Goal: Check status: Check status

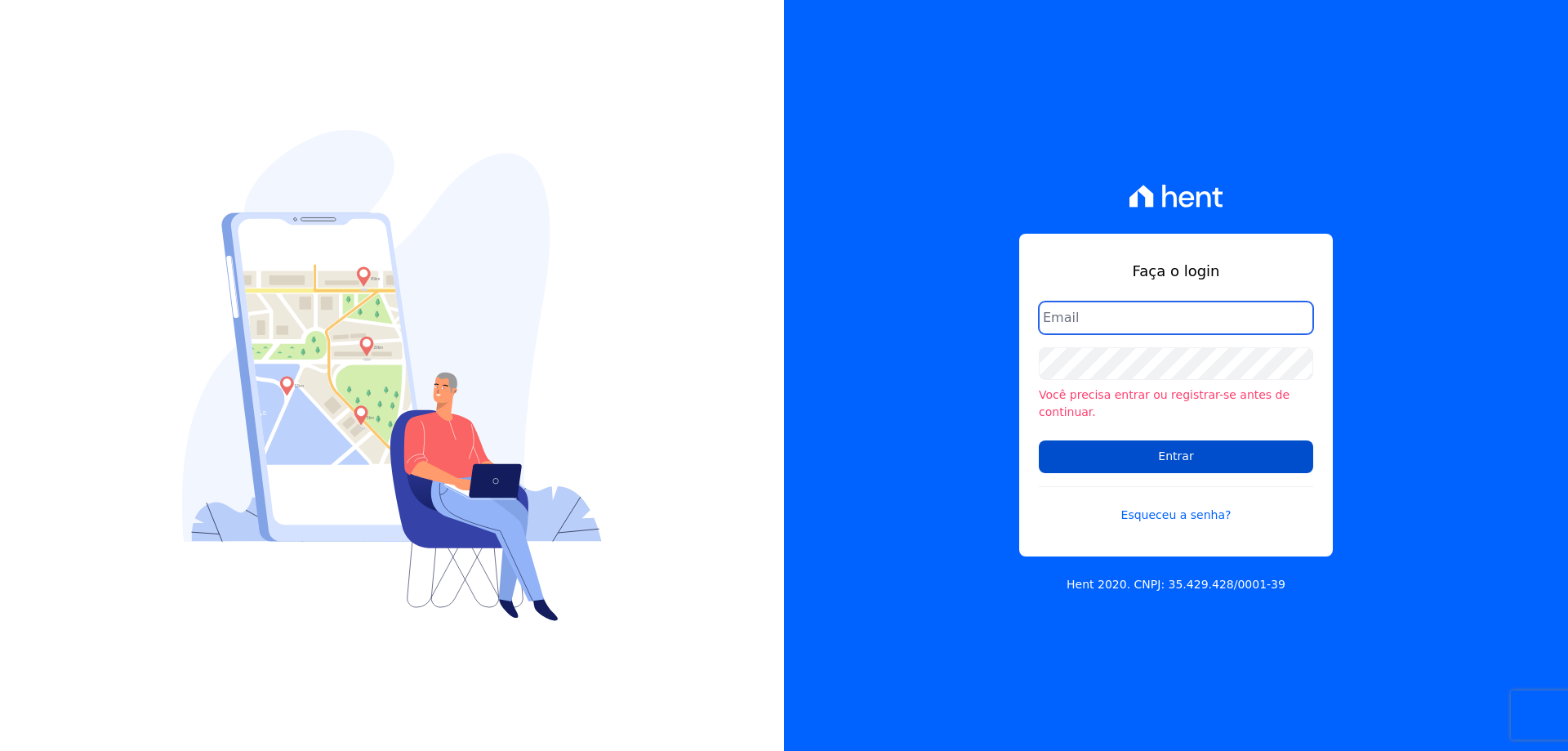
type input "[PERSON_NAME][EMAIL_ADDRESS][PERSON_NAME][DOMAIN_NAME]"
click at [1134, 445] on input "Entrar" at bounding box center [1176, 456] width 274 height 32
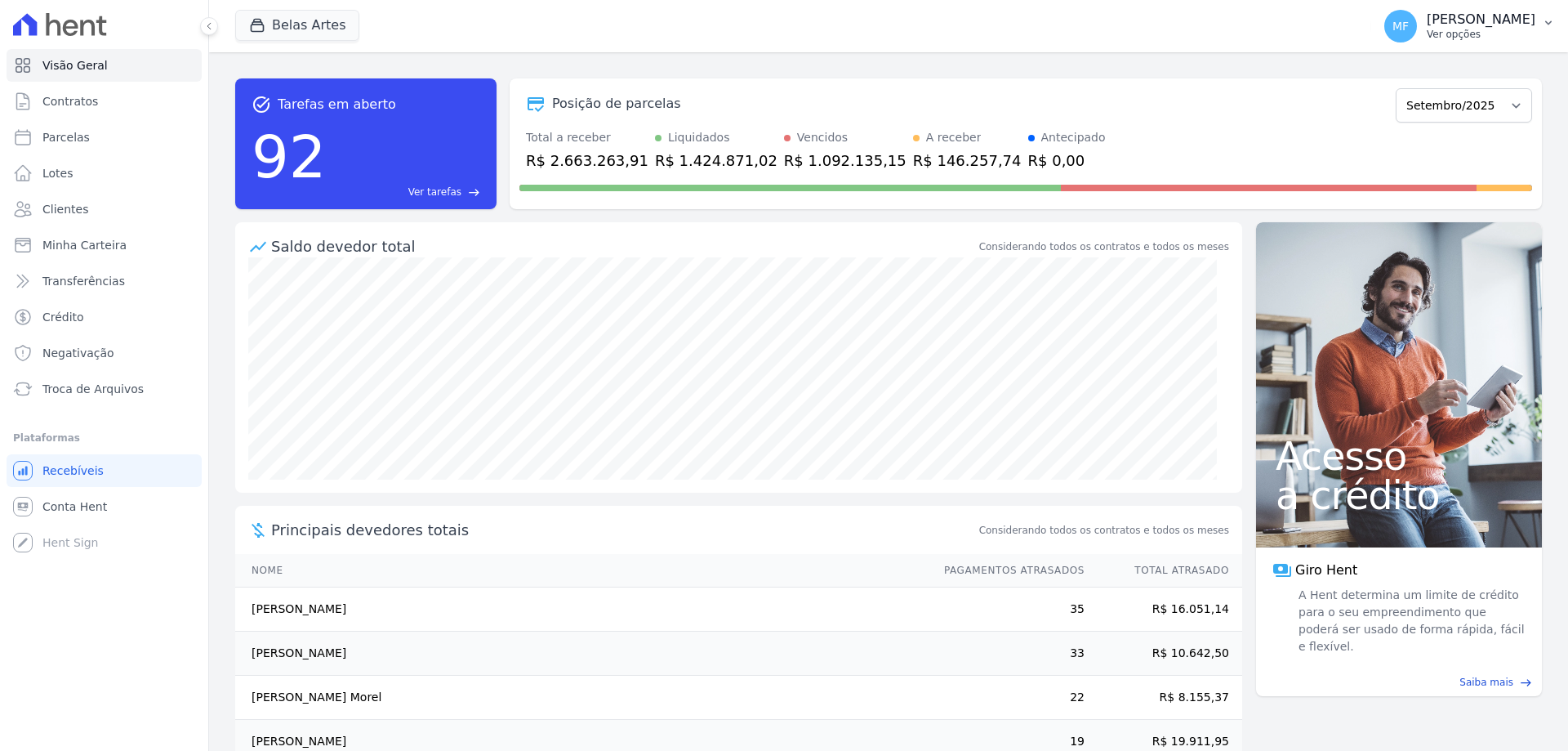
click at [1431, 29] on p "Ver opções" at bounding box center [1481, 33] width 109 height 13
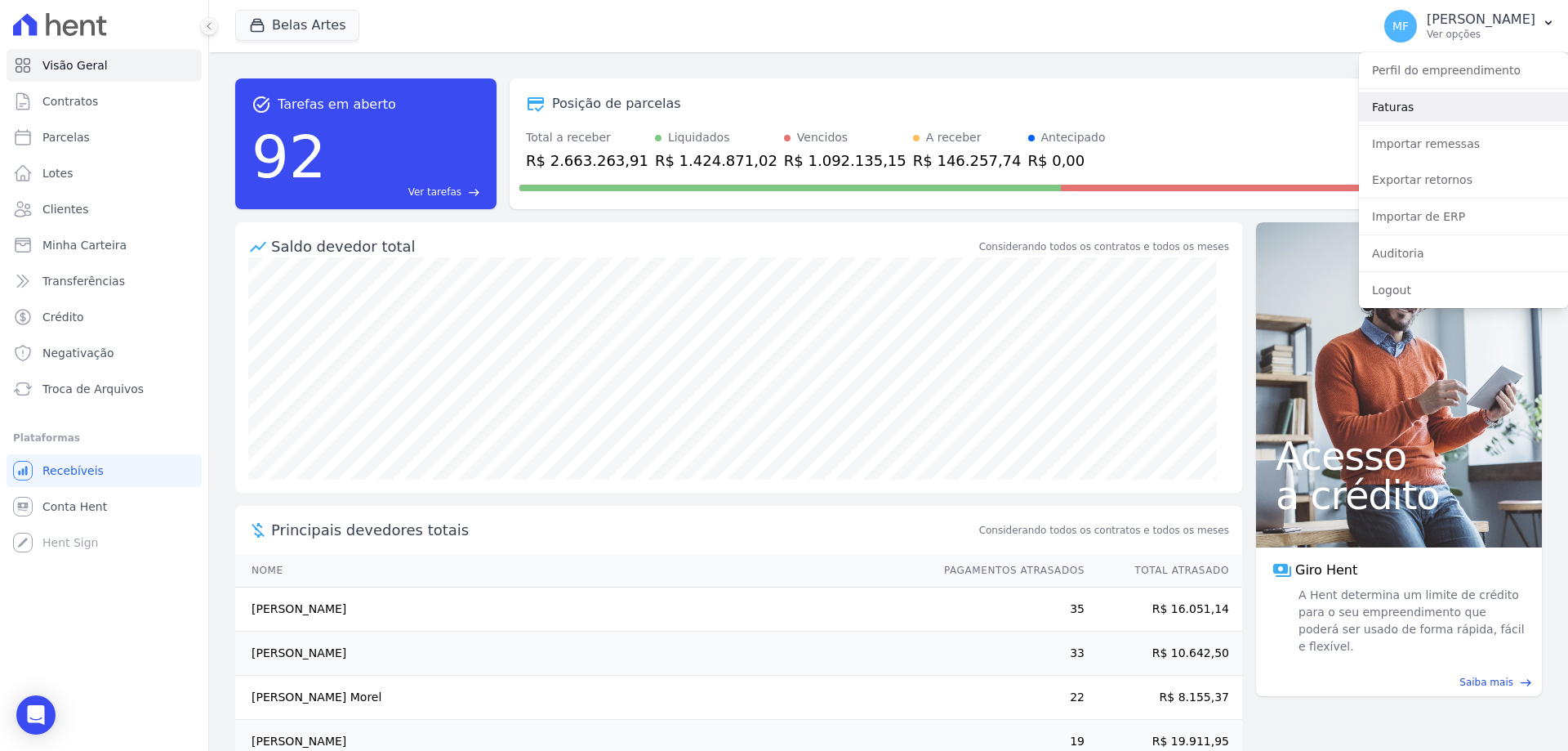
click at [1389, 108] on link "Faturas" at bounding box center [1463, 107] width 209 height 29
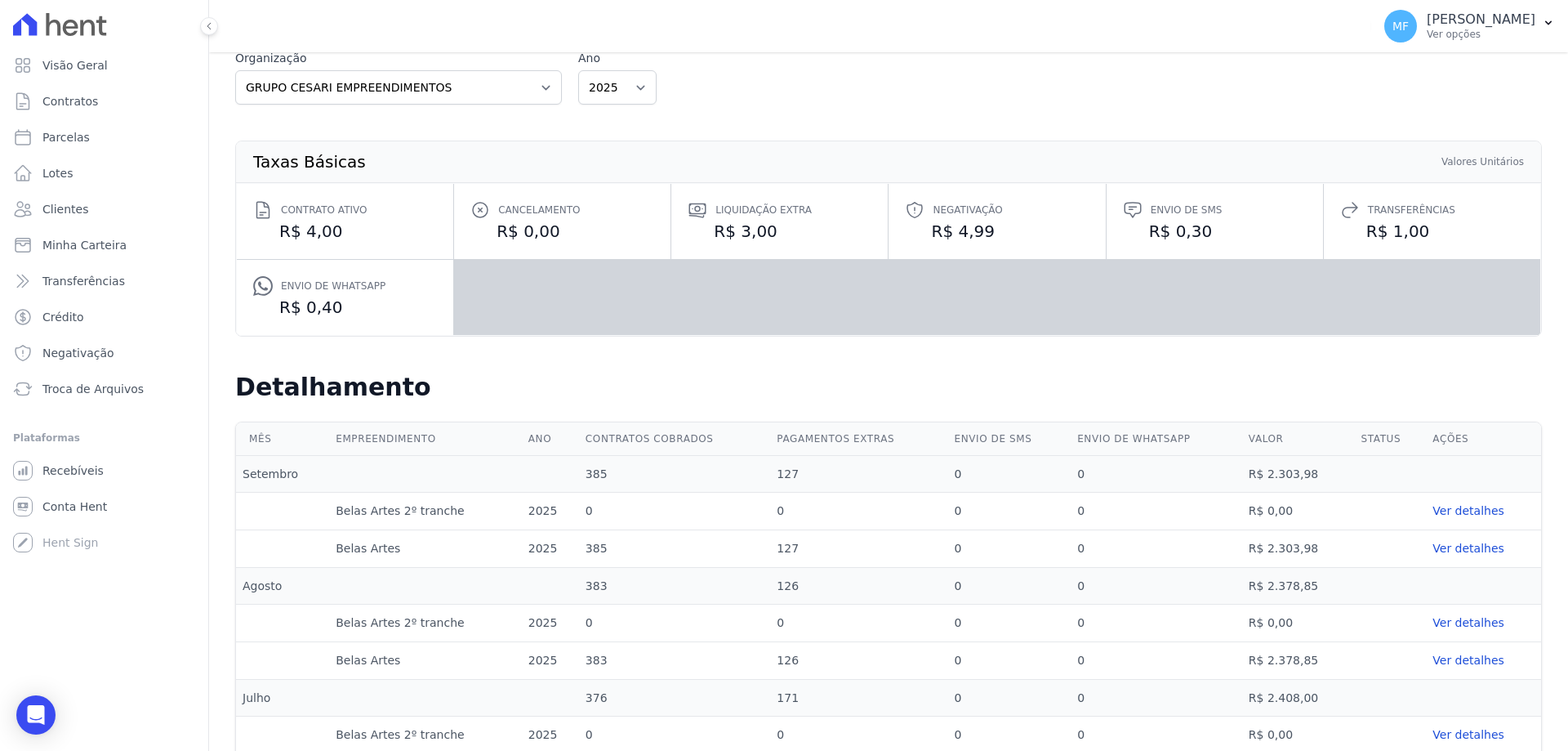
scroll to position [163, 0]
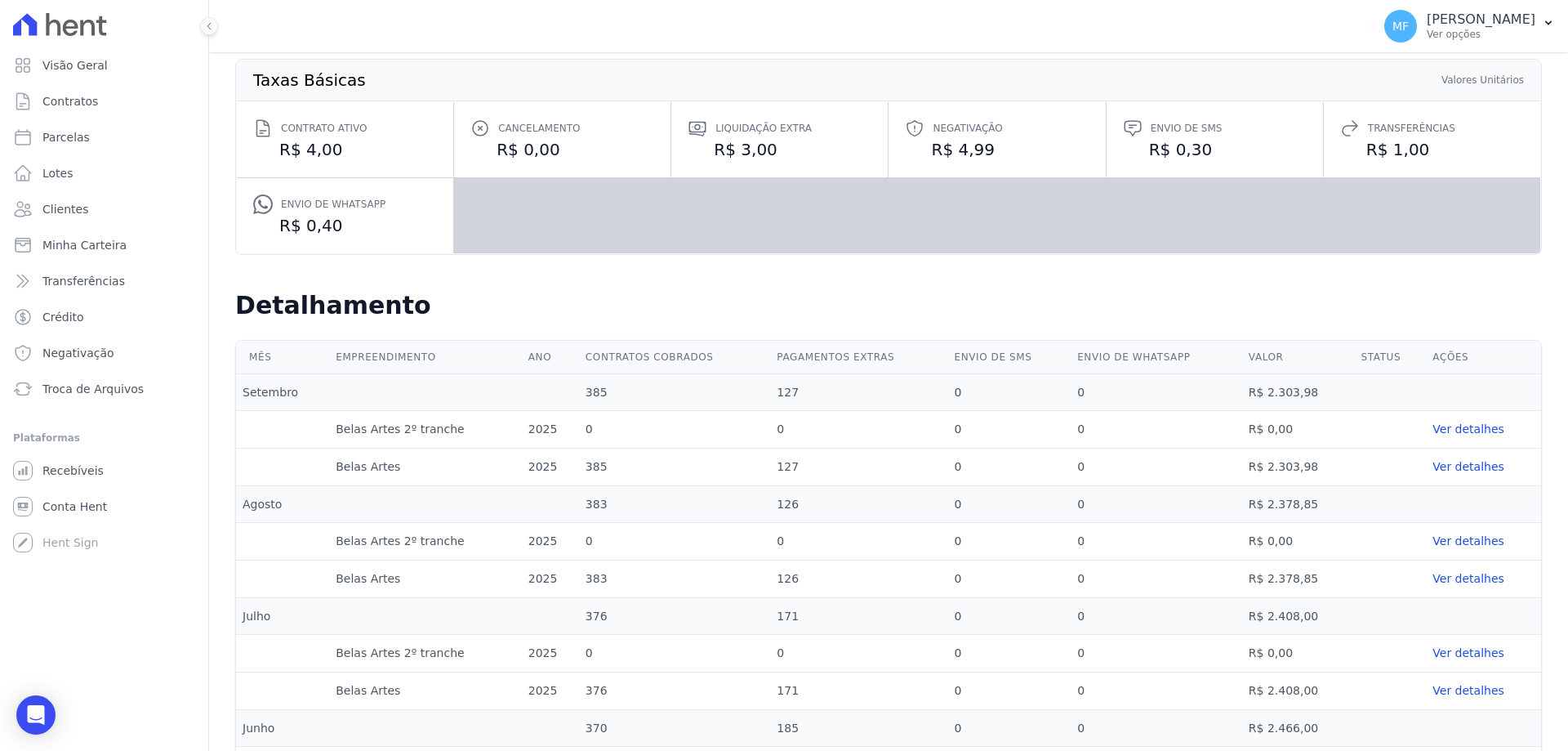
drag, startPoint x: 290, startPoint y: 502, endPoint x: 241, endPoint y: 505, distance: 49.1
click at [241, 505] on td "Agosto" at bounding box center [282, 504] width 93 height 36
copy td "Agosto"
click at [1461, 583] on link "Ver detalhes" at bounding box center [1484, 578] width 102 height 17
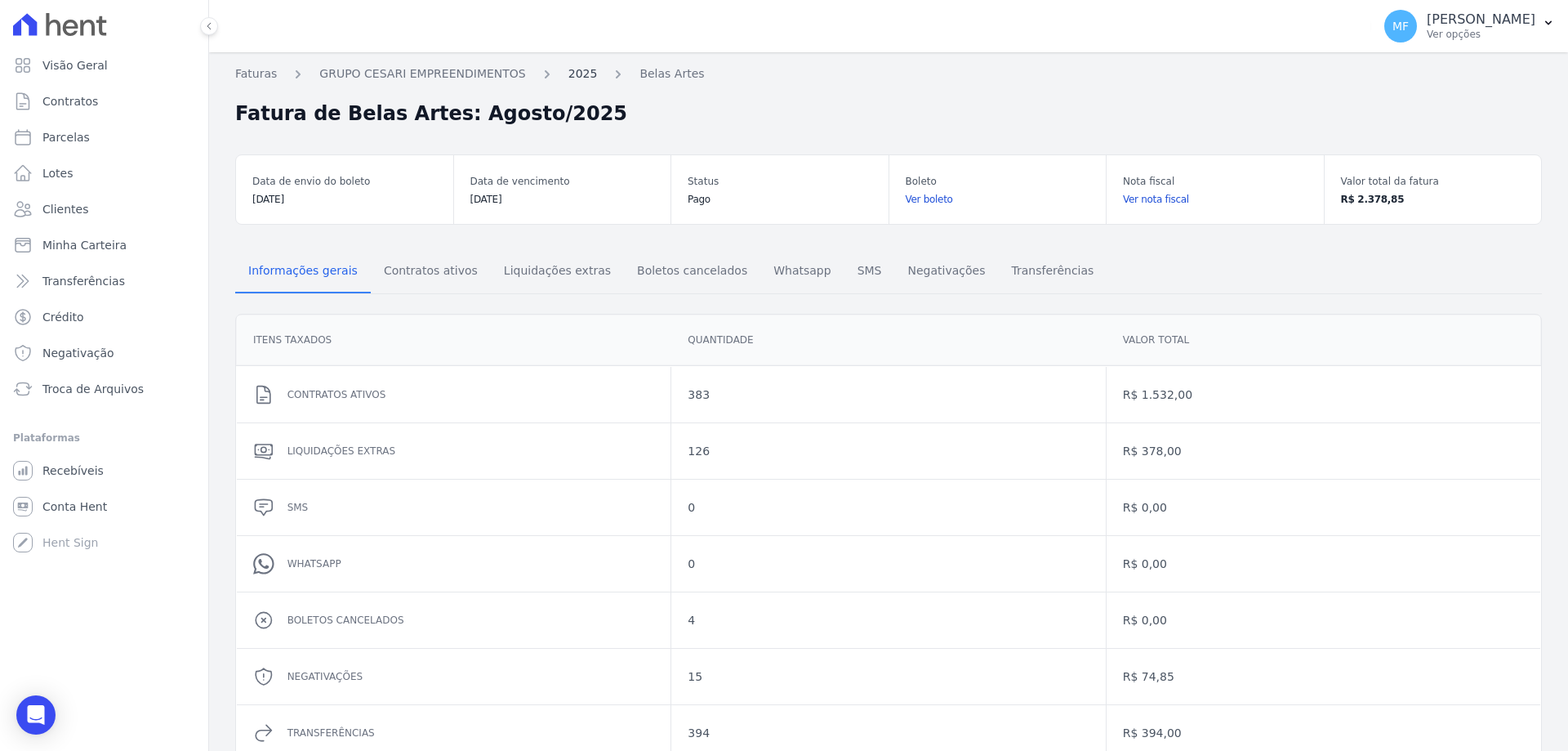
click at [569, 73] on link "2025" at bounding box center [584, 74] width 29 height 17
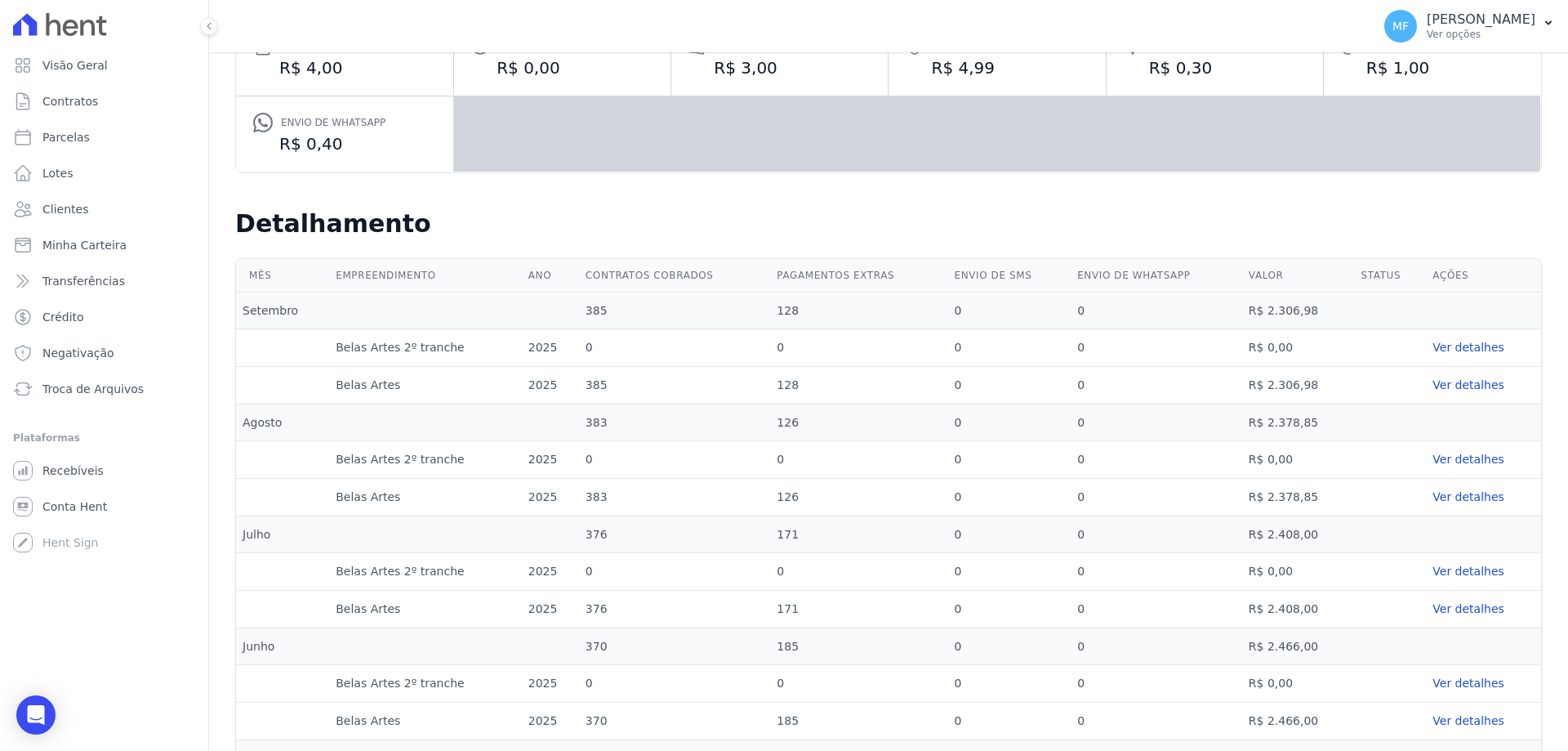
scroll to position [327, 0]
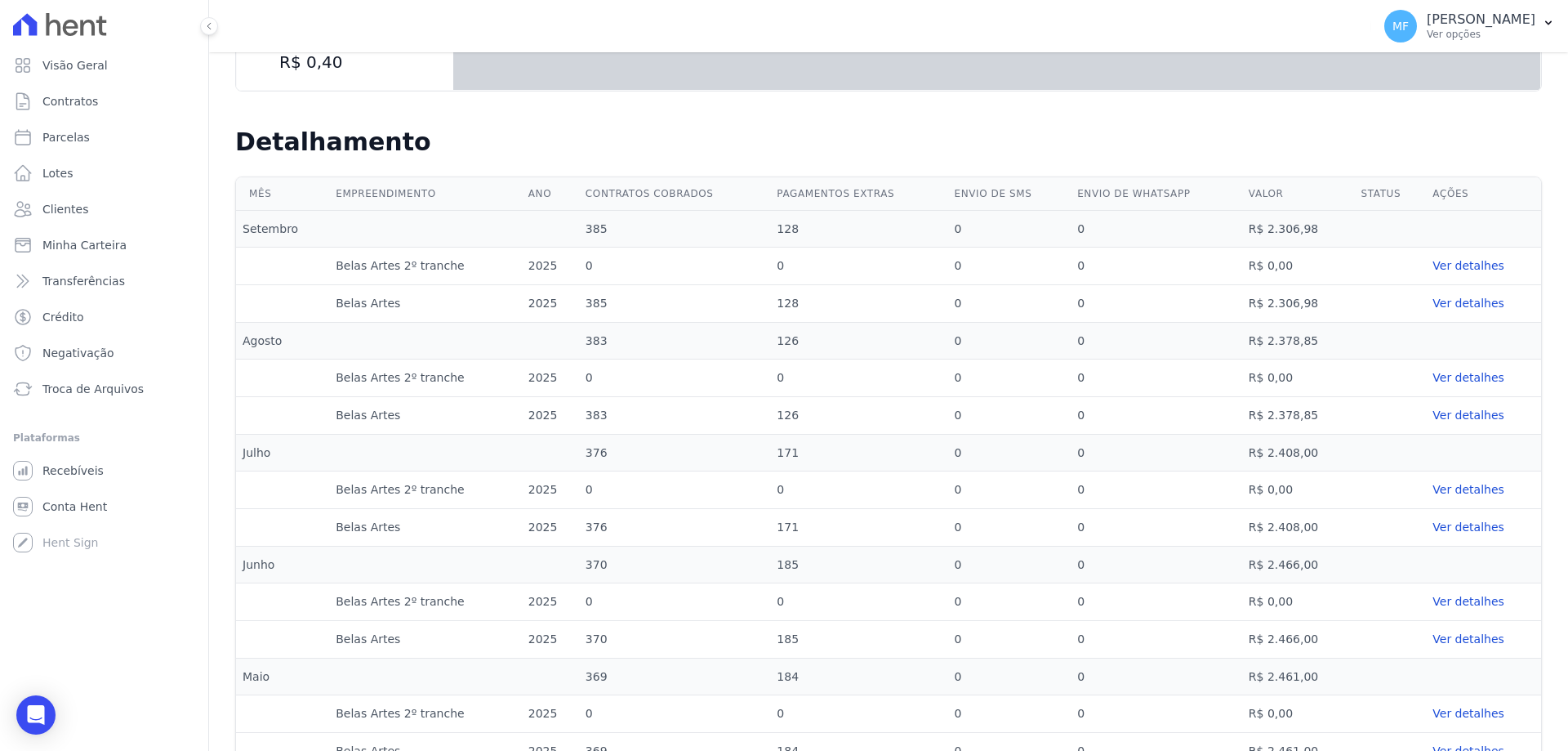
click at [1453, 418] on link "Ver detalhes" at bounding box center [1484, 415] width 102 height 17
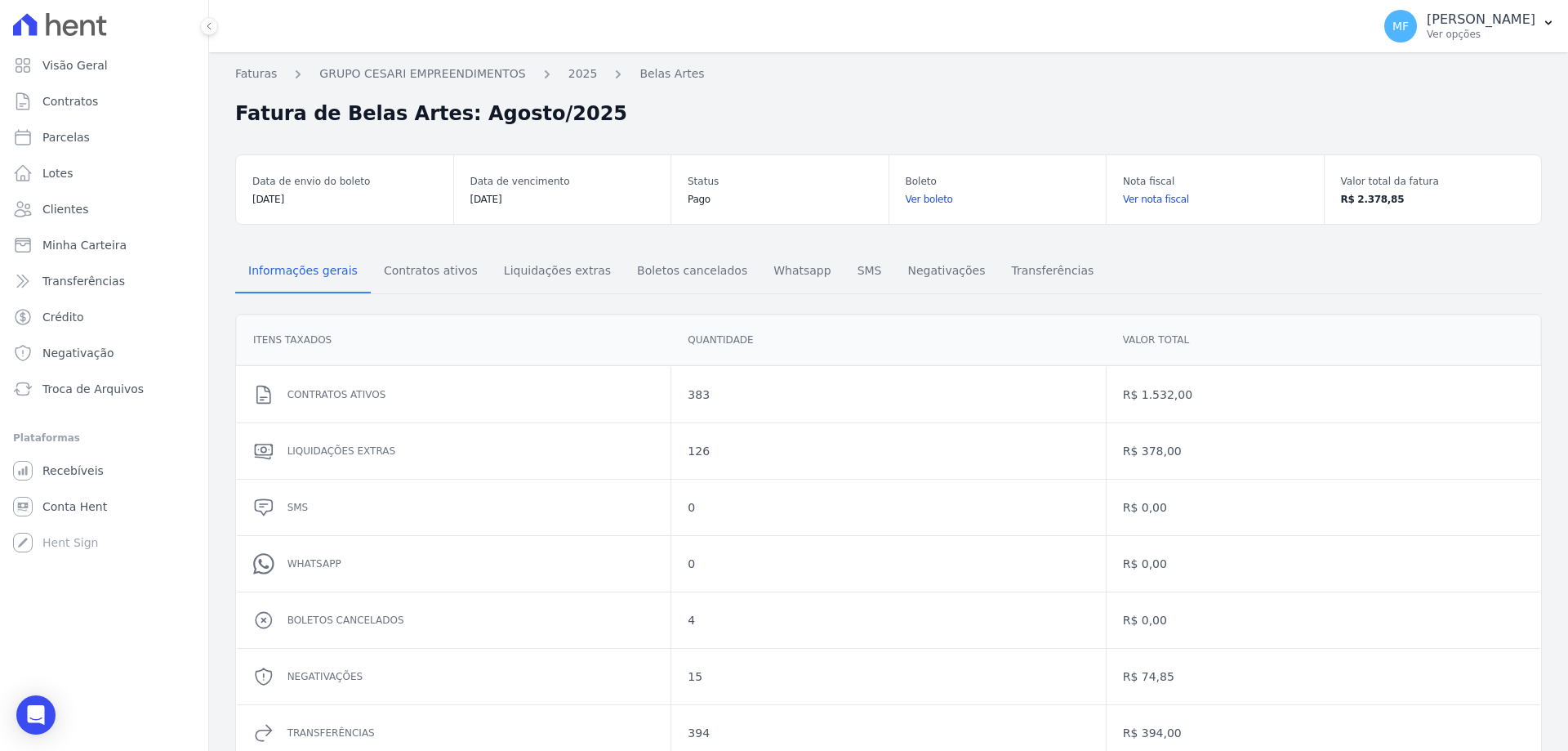
scroll to position [94, 0]
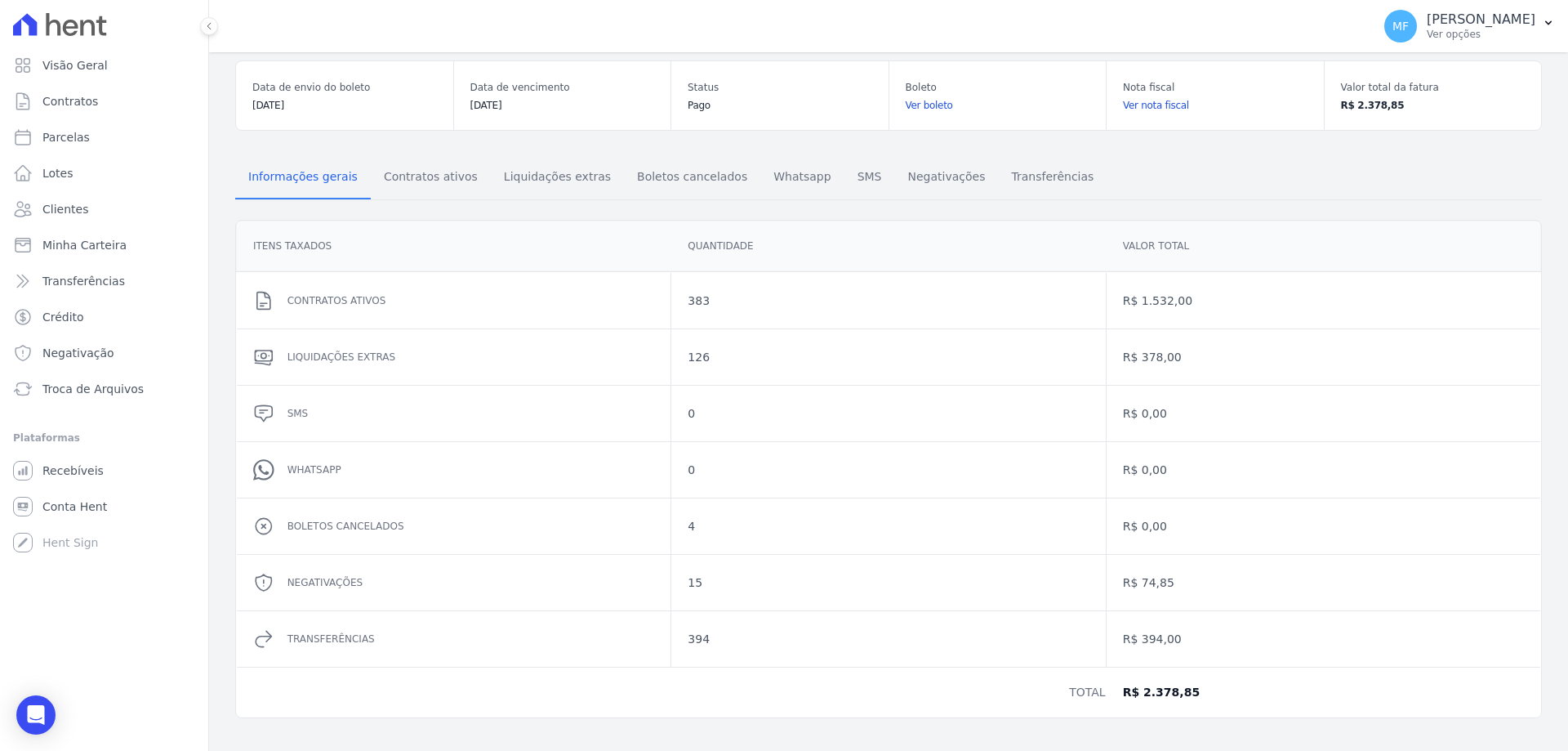
click at [1143, 105] on link "Ver nota fiscal" at bounding box center [1215, 105] width 185 height 17
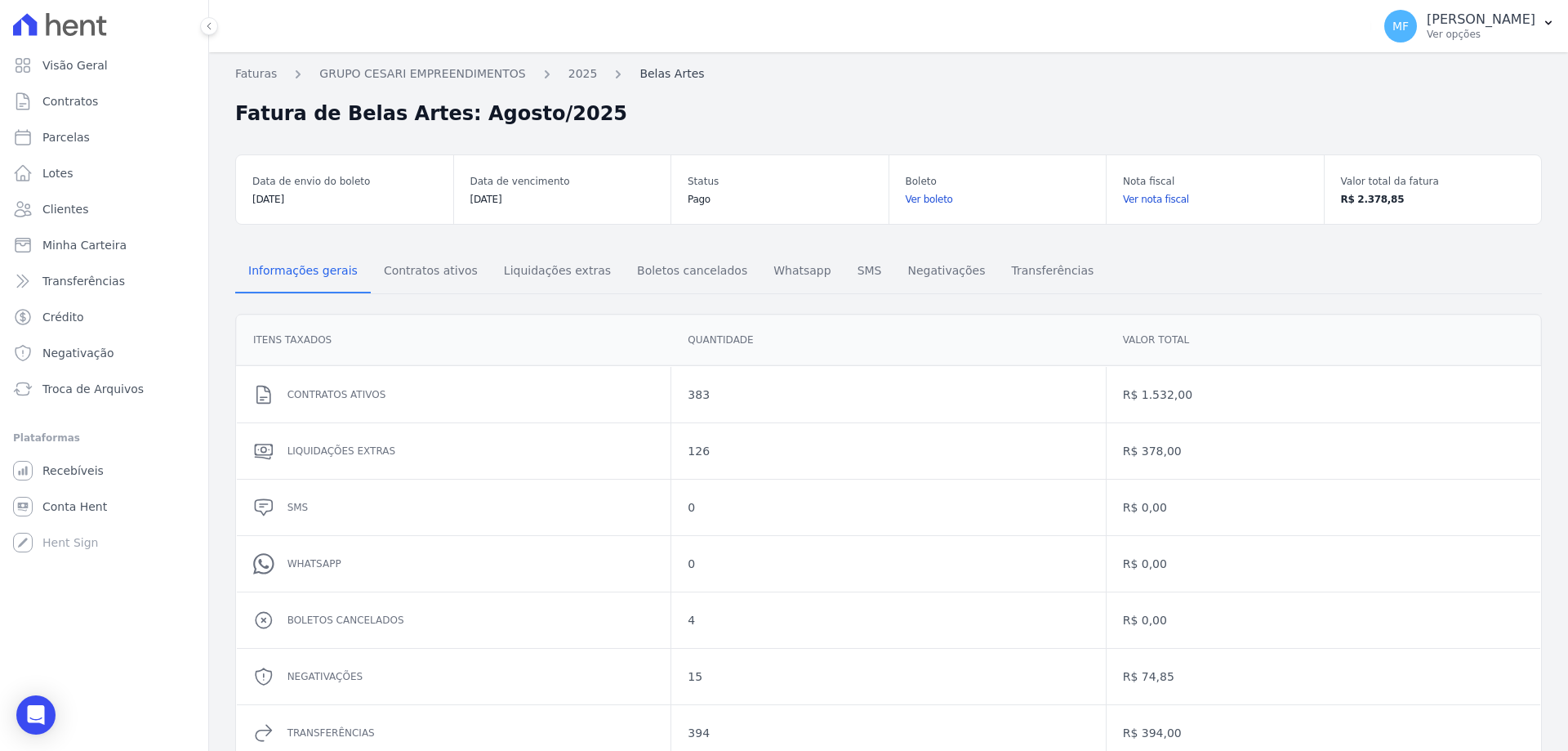
click at [652, 75] on link "Belas Artes" at bounding box center [672, 74] width 65 height 17
click at [569, 75] on link "2025" at bounding box center [584, 74] width 29 height 17
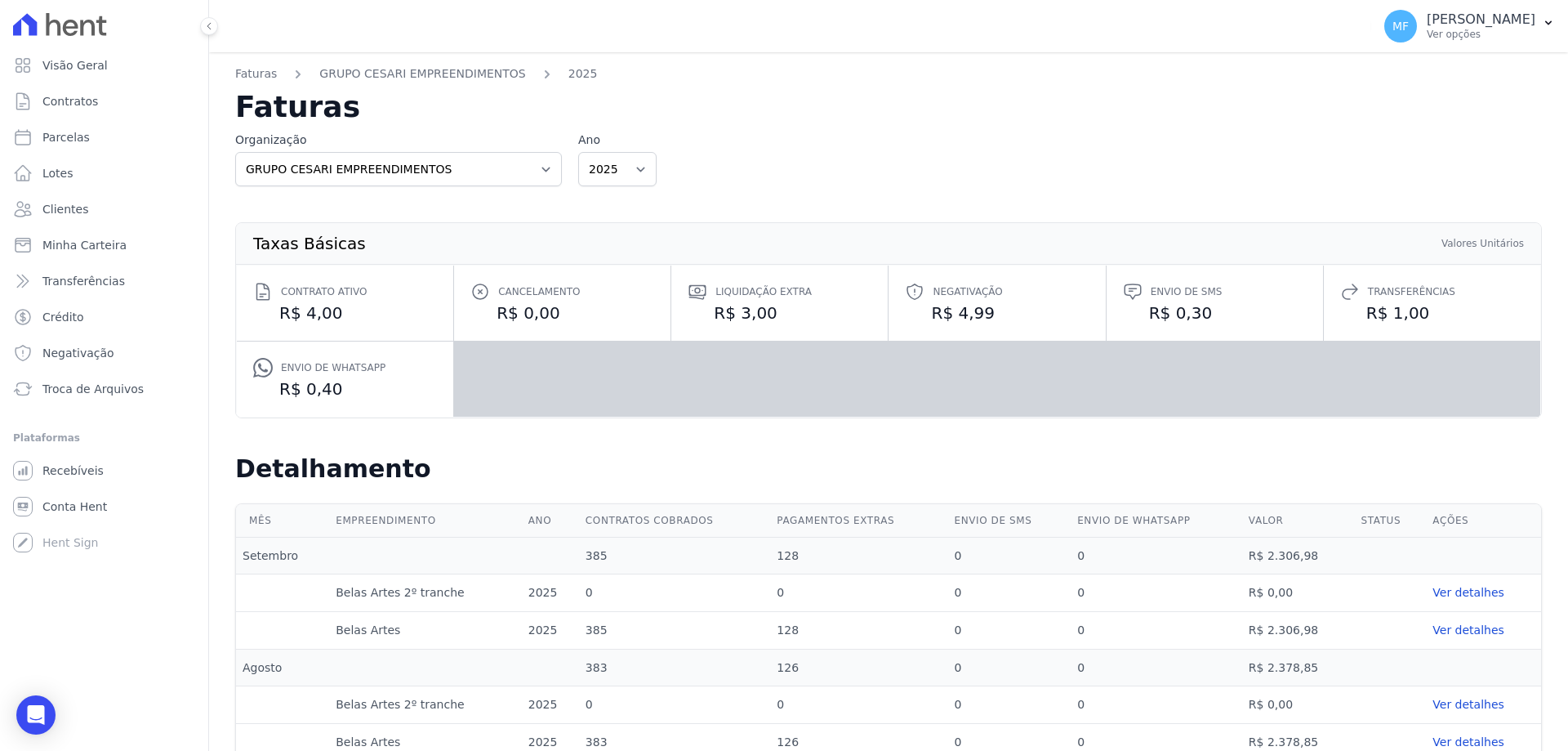
scroll to position [245, 0]
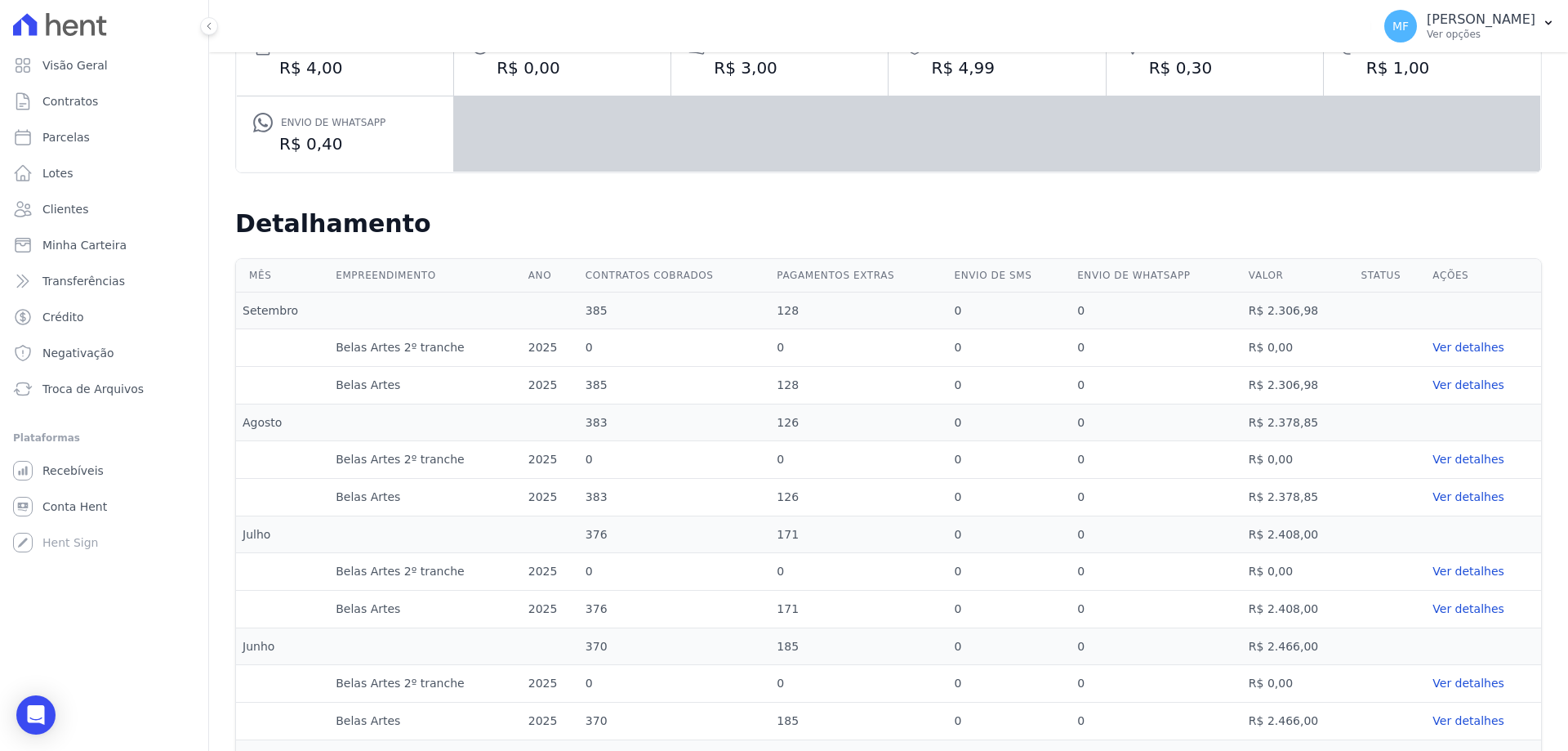
click at [398, 454] on td "Belas Artes 2º tranche" at bounding box center [425, 460] width 193 height 37
click at [428, 486] on td "Belas Artes" at bounding box center [425, 497] width 193 height 37
drag, startPoint x: 586, startPoint y: 497, endPoint x: 667, endPoint y: 497, distance: 81.0
click at [588, 497] on td "383" at bounding box center [674, 497] width 192 height 37
click at [799, 500] on td "126" at bounding box center [859, 497] width 177 height 37
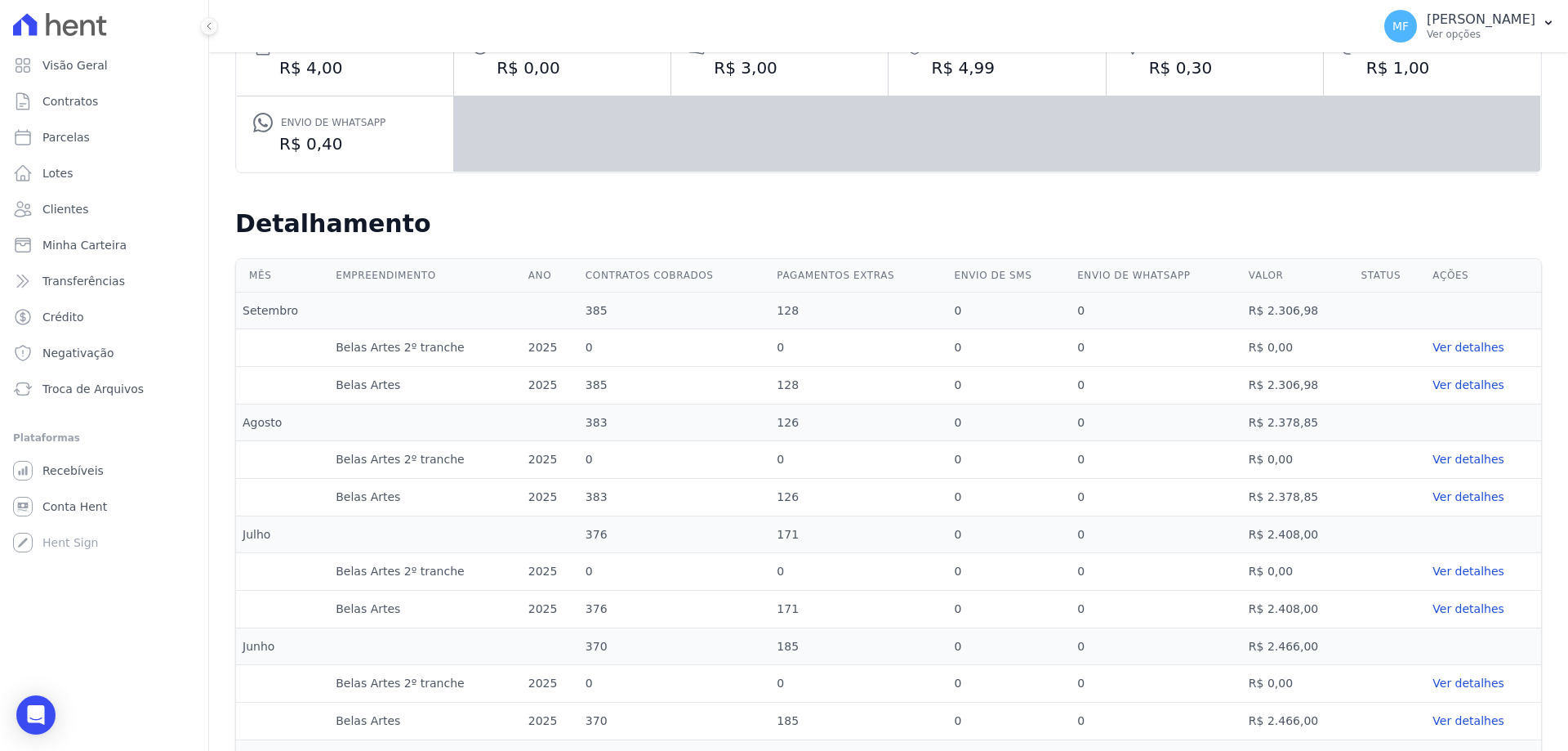
click at [1437, 498] on link "Ver detalhes" at bounding box center [1484, 496] width 102 height 17
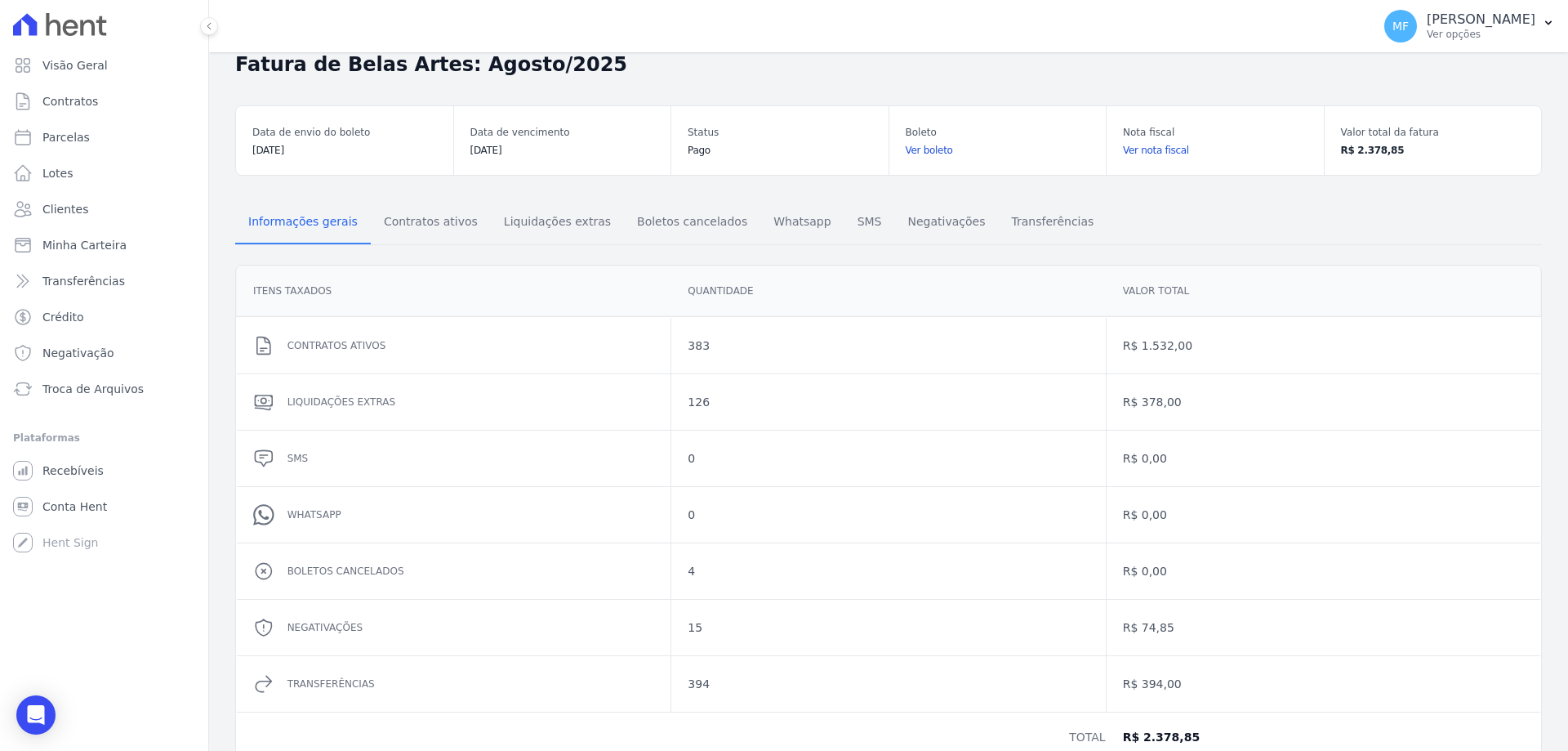
scroll to position [94, 0]
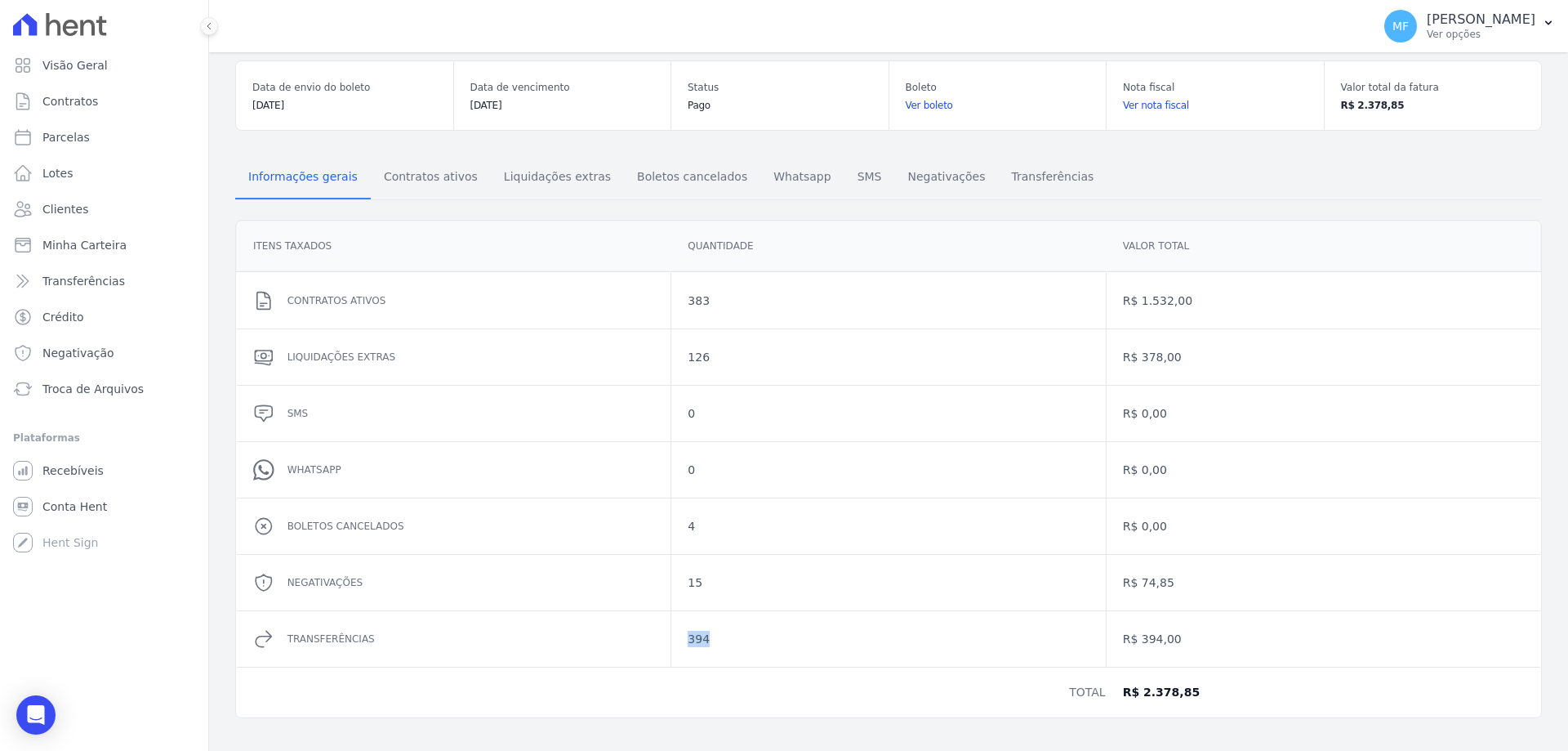
drag, startPoint x: 702, startPoint y: 638, endPoint x: 674, endPoint y: 638, distance: 28.0
click at [674, 638] on div "394" at bounding box center [887, 639] width 433 height 56
click at [562, 146] on div "Informações gerais Contratos ativos Liquidações extras Boletos cancelados Whats…" at bounding box center [888, 434] width 1307 height 607
